Goal: Book appointment/travel/reservation

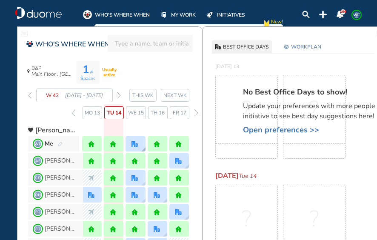
click at [142, 144] on div at bounding box center [136, 143] width 20 height 15
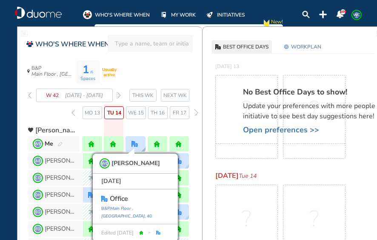
click at [141, 146] on div "WC [PERSON_NAME] [DATE] office B&P, [GEOGRAPHIC_DATA] , [GEOGRAPHIC_DATA] , 40 …" at bounding box center [136, 143] width 20 height 15
click at [62, 143] on img "pen-edit" at bounding box center [59, 145] width 5 height 6
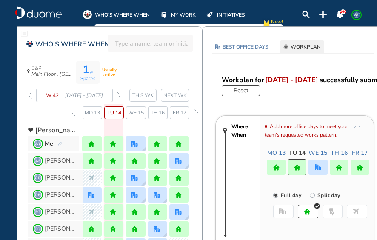
click at [320, 168] on img "office" at bounding box center [318, 167] width 6 height 6
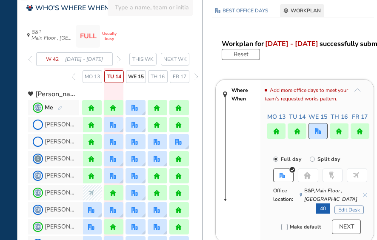
scroll to position [85, 0]
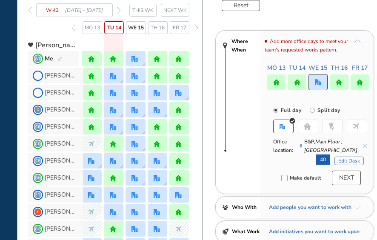
click at [341, 160] on button "Edit Desk" at bounding box center [349, 161] width 29 height 9
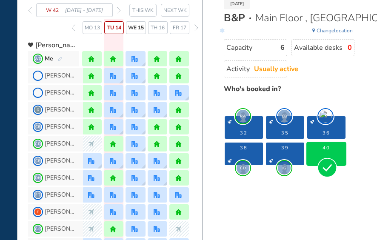
click at [338, 159] on div "40" at bounding box center [326, 154] width 38 height 23
click at [117, 8] on div "W 42 [DATE] - [DATE]" at bounding box center [74, 10] width 93 height 14
click at [119, 8] on img "forward week" at bounding box center [119, 10] width 4 height 7
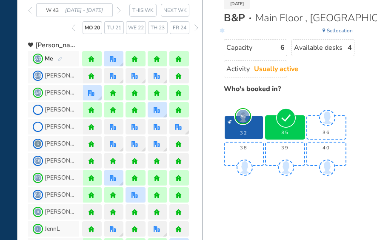
click at [119, 8] on img "forward week" at bounding box center [119, 10] width 4 height 7
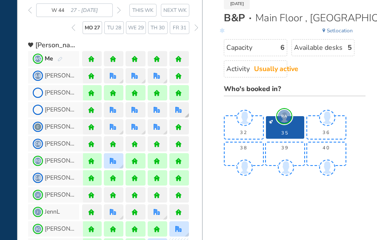
scroll to position [43, 0]
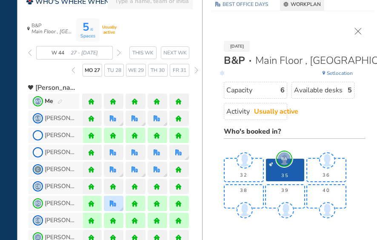
click at [360, 29] on img "cross-thin" at bounding box center [358, 31] width 6 height 6
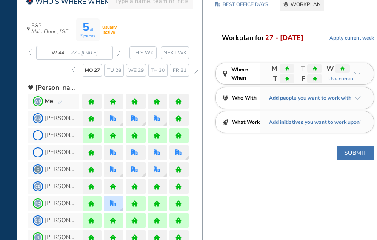
click at [367, 154] on button "Submit" at bounding box center [355, 153] width 37 height 14
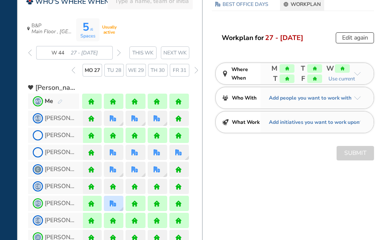
click at [120, 54] on img "forward week" at bounding box center [119, 52] width 4 height 7
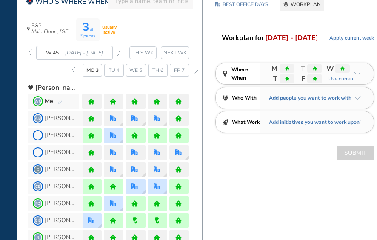
click at [345, 37] on span "Apply current week" at bounding box center [351, 38] width 45 height 9
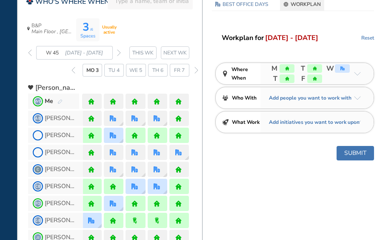
click at [364, 150] on button "Submit" at bounding box center [355, 153] width 37 height 14
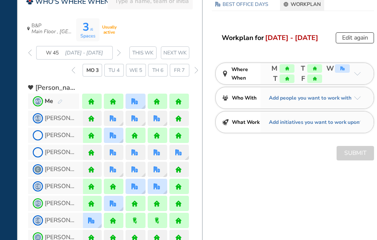
click at [350, 36] on div "Edit again" at bounding box center [355, 37] width 38 height 11
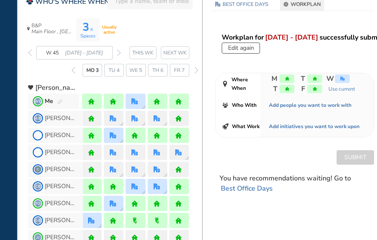
click at [290, 79] on div "home" at bounding box center [287, 78] width 15 height 9
click at [289, 79] on div "home" at bounding box center [287, 78] width 15 height 9
click at [248, 48] on button "Edit again" at bounding box center [241, 48] width 38 height 11
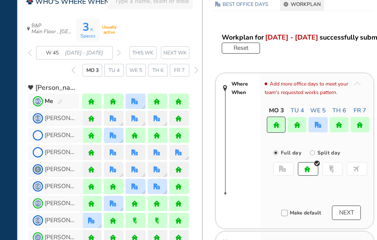
click at [287, 169] on button "office" at bounding box center [283, 169] width 20 height 14
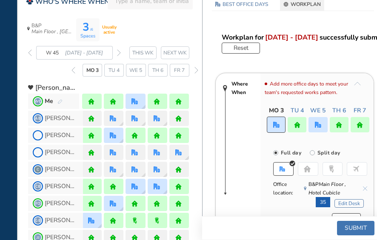
click at [349, 201] on button "Edit Desk" at bounding box center [349, 203] width 29 height 9
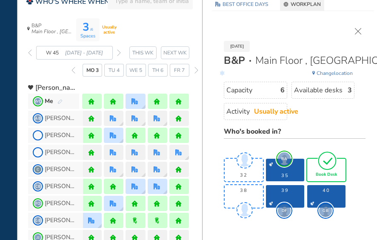
click at [320, 164] on img "tick-rounded-outline" at bounding box center [328, 161] width 20 height 20
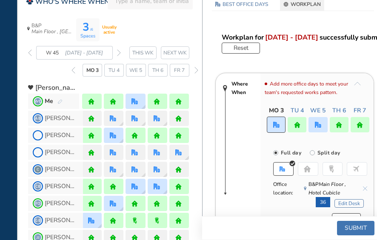
click at [299, 120] on div at bounding box center [297, 124] width 19 height 15
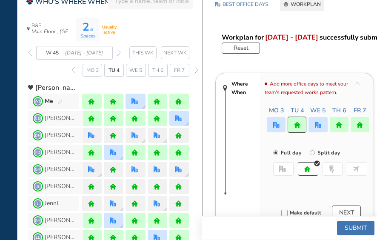
click at [287, 168] on button "office" at bounding box center [283, 169] width 20 height 14
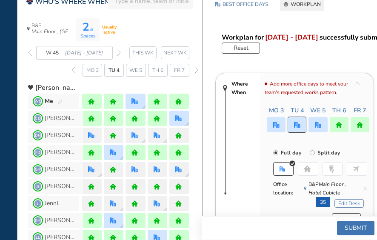
click at [341, 201] on button "Edit Desk" at bounding box center [349, 203] width 29 height 9
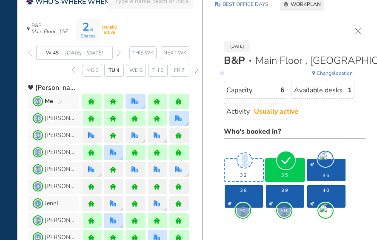
click at [289, 170] on div "35" at bounding box center [285, 170] width 38 height 23
click at [356, 32] on img "cross-thin" at bounding box center [358, 31] width 6 height 6
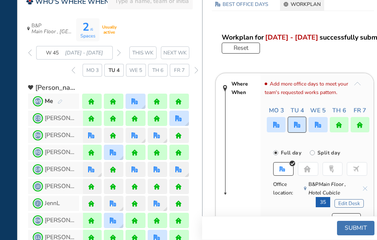
click at [320, 126] on img "office" at bounding box center [318, 125] width 6 height 6
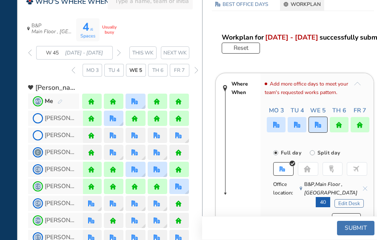
click at [352, 203] on button "Edit Desk" at bounding box center [349, 203] width 29 height 9
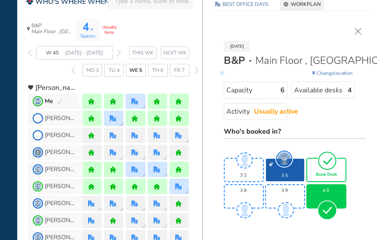
click at [327, 172] on span "Book Desk" at bounding box center [326, 174] width 21 height 5
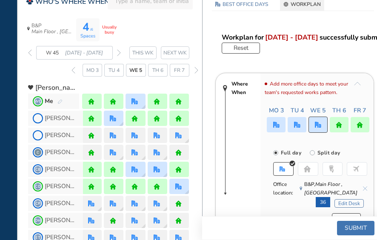
click at [363, 228] on button "Submit" at bounding box center [355, 228] width 37 height 14
